Goal: Task Accomplishment & Management: Complete application form

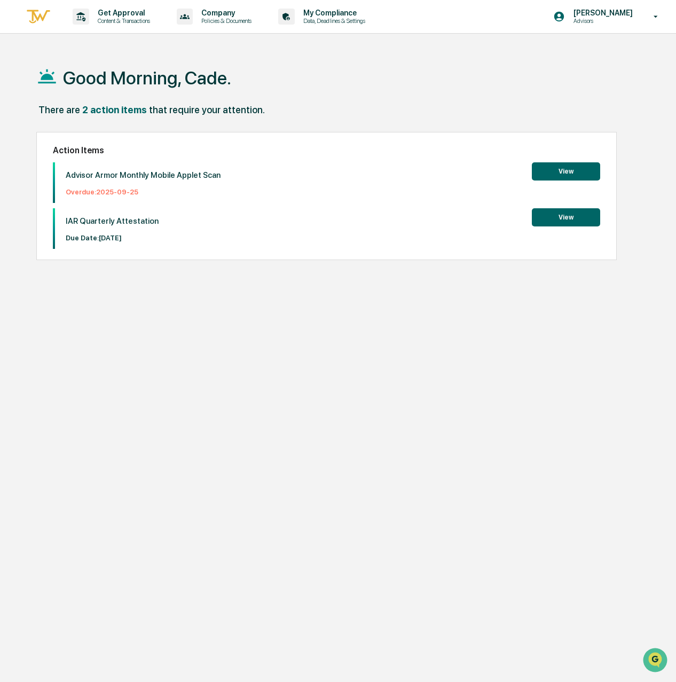
click at [550, 177] on button "View" at bounding box center [566, 171] width 68 height 18
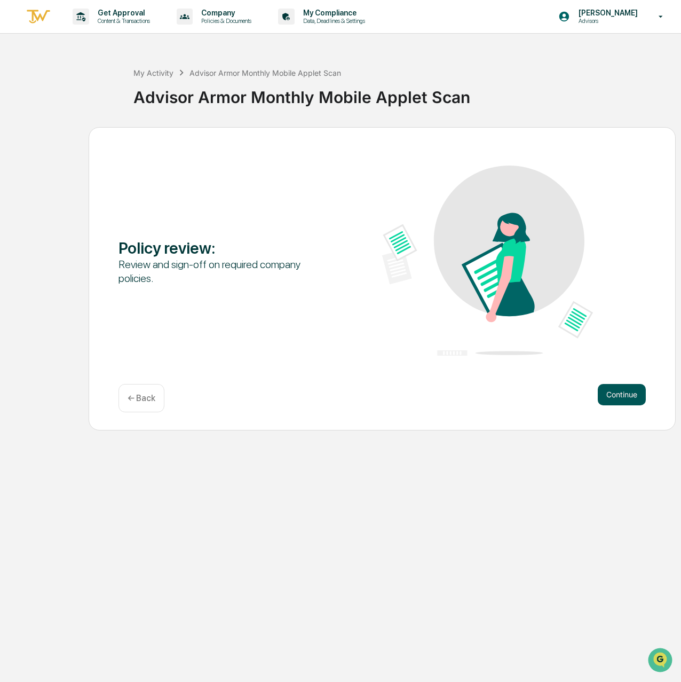
click at [631, 397] on button "Continue" at bounding box center [622, 394] width 48 height 21
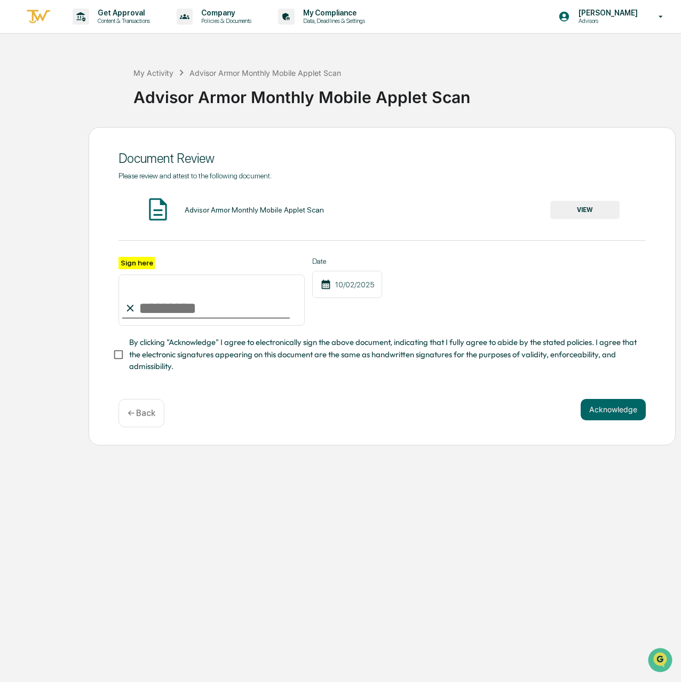
click at [202, 304] on input "Sign here" at bounding box center [212, 299] width 186 height 51
type input "**********"
click at [602, 414] on button "Acknowledge" at bounding box center [613, 409] width 65 height 21
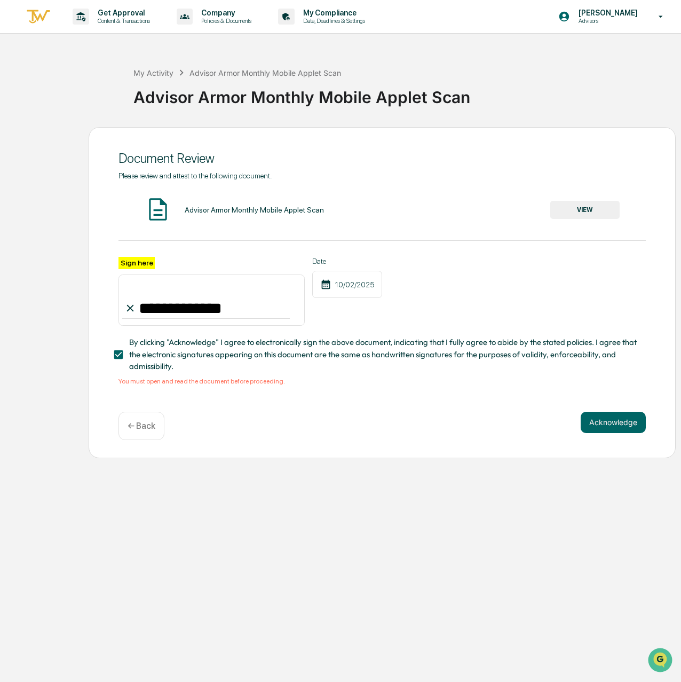
click at [605, 208] on button "VIEW" at bounding box center [584, 210] width 69 height 18
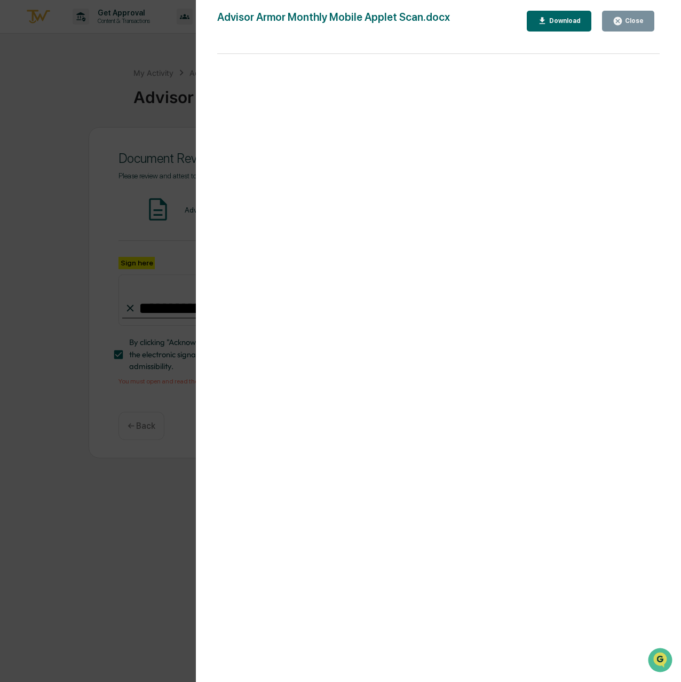
click at [629, 23] on div "Close" at bounding box center [633, 20] width 21 height 7
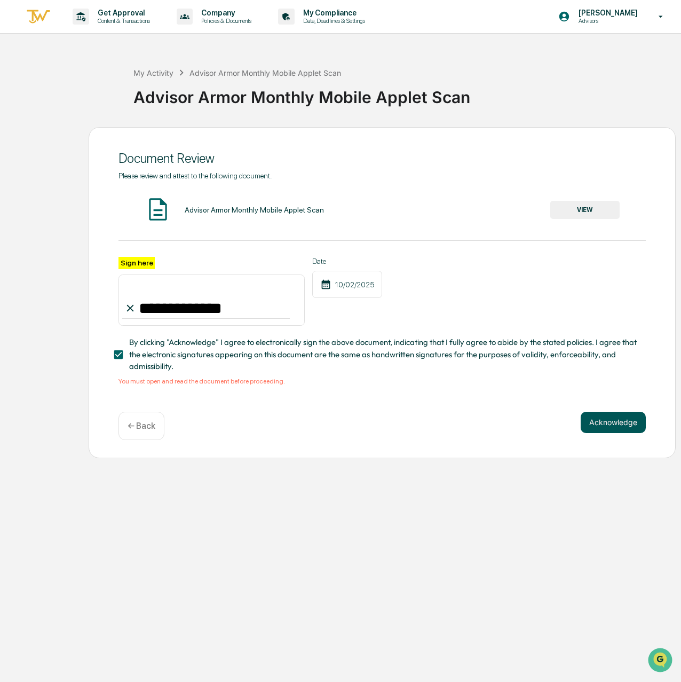
click at [610, 424] on button "Acknowledge" at bounding box center [613, 422] width 65 height 21
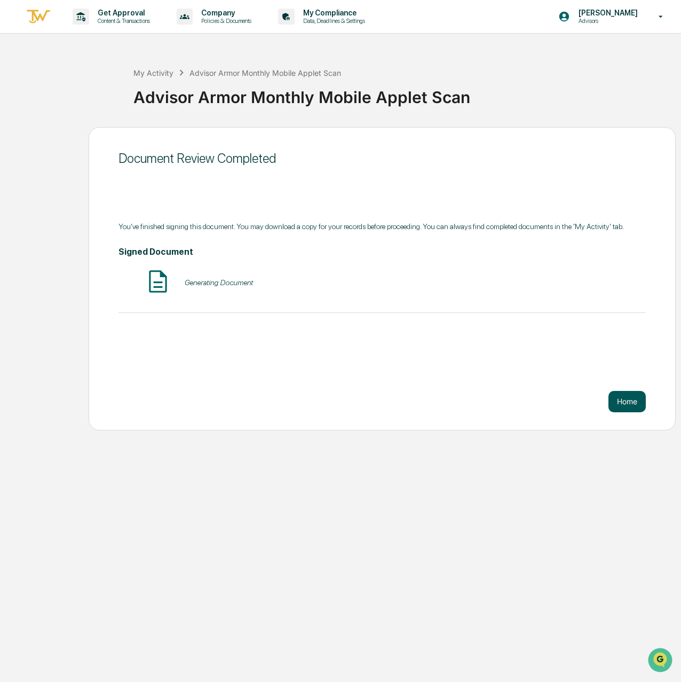
click at [617, 397] on button "Home" at bounding box center [627, 401] width 37 height 21
